Goal: Find specific page/section: Find specific page/section

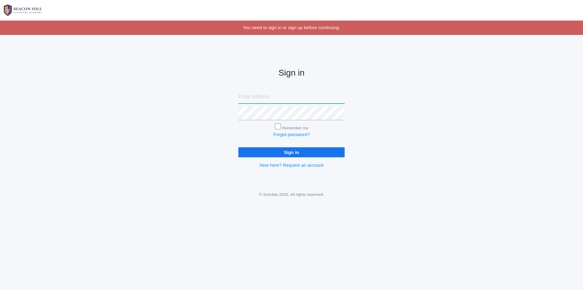
click at [267, 99] on input "email" at bounding box center [291, 97] width 106 height 14
type input "alyssafpedrick@gmail.com"
click at [238, 147] on input "Sign in" at bounding box center [291, 152] width 106 height 10
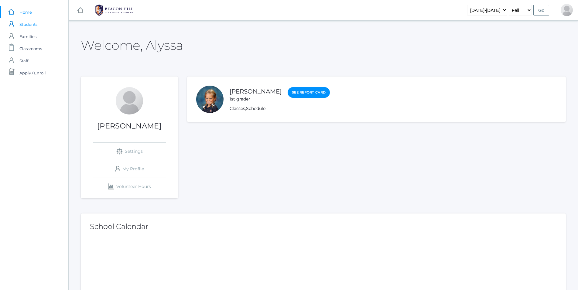
click at [28, 24] on span "Students" at bounding box center [28, 24] width 18 height 12
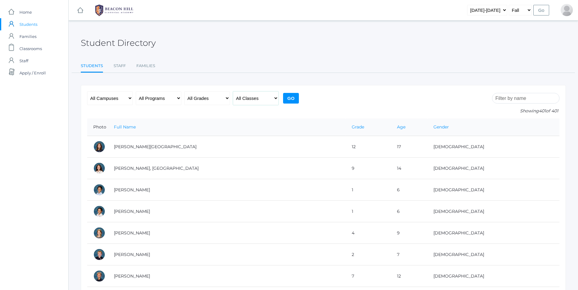
click at [233, 91] on select "All Classes Grammar - *KIND - Kindergarten AM - *KIND - Kindergarten PM - *KNDC…" at bounding box center [256, 98] width 46 height 14
select select "1957"
click option "- *KIND - Kindergarten AM" at bounding box center [0, 0] width 0 height 0
click at [27, 60] on span "Staff" at bounding box center [23, 61] width 9 height 12
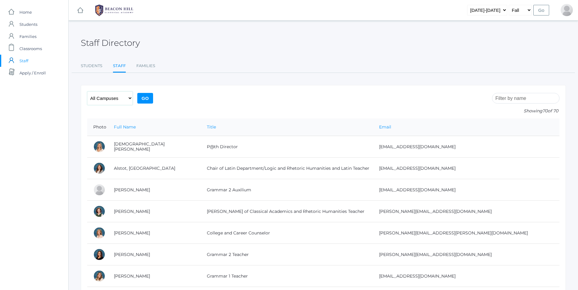
click at [87, 91] on select "All Campuses [GEOGRAPHIC_DATA]" at bounding box center [110, 98] width 46 height 14
click at [242, 95] on form "Showing 70 of 70 All Campuses [GEOGRAPHIC_DATA] Go" at bounding box center [323, 104] width 472 height 27
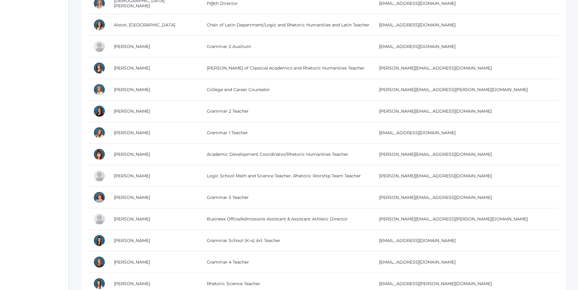
scroll to position [133, 0]
